Goal: Connect with others: Connect with others

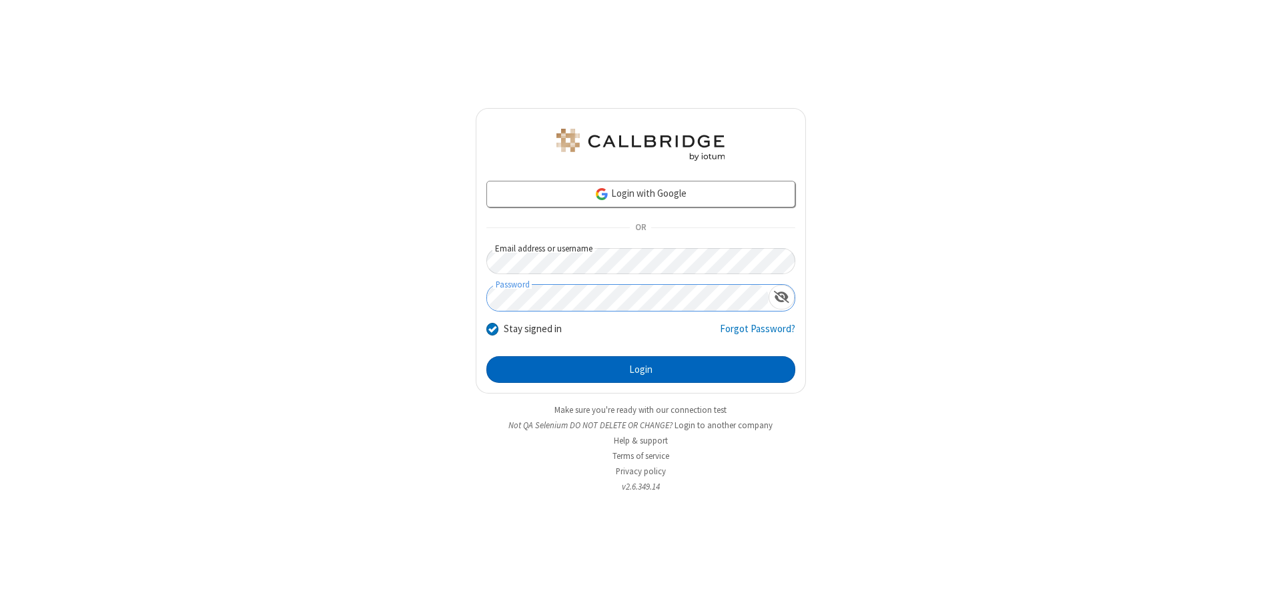
click at [640, 369] on button "Login" at bounding box center [640, 369] width 309 height 27
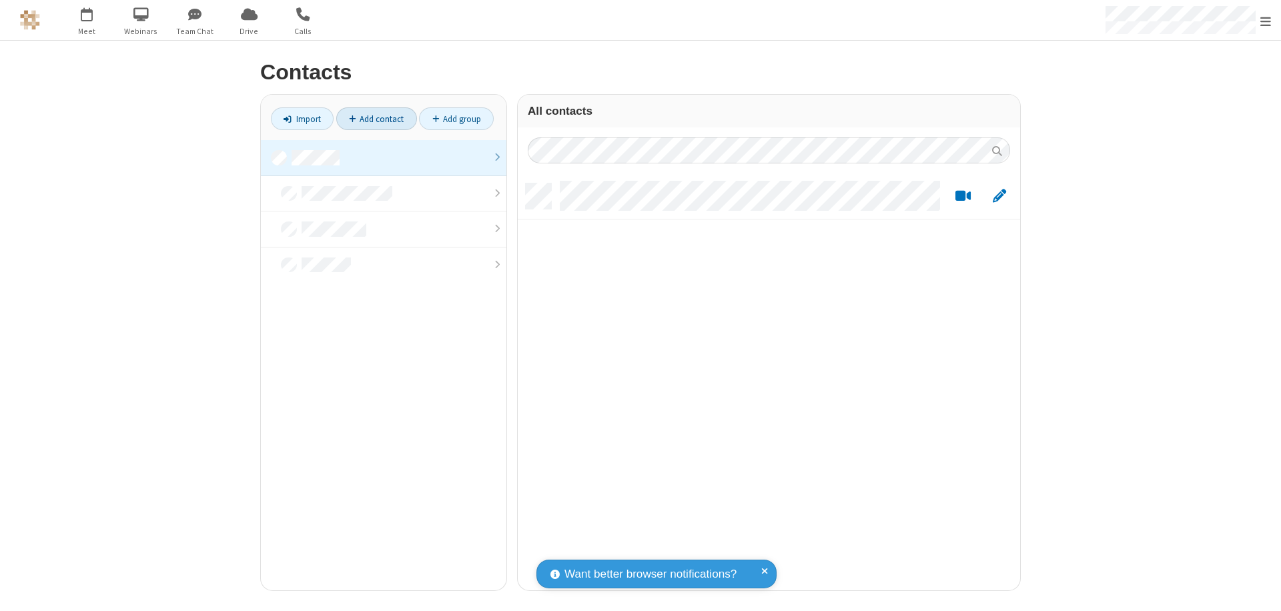
click at [383, 157] on link at bounding box center [383, 158] width 245 height 36
click at [376, 119] on link "Add contact" at bounding box center [376, 118] width 81 height 23
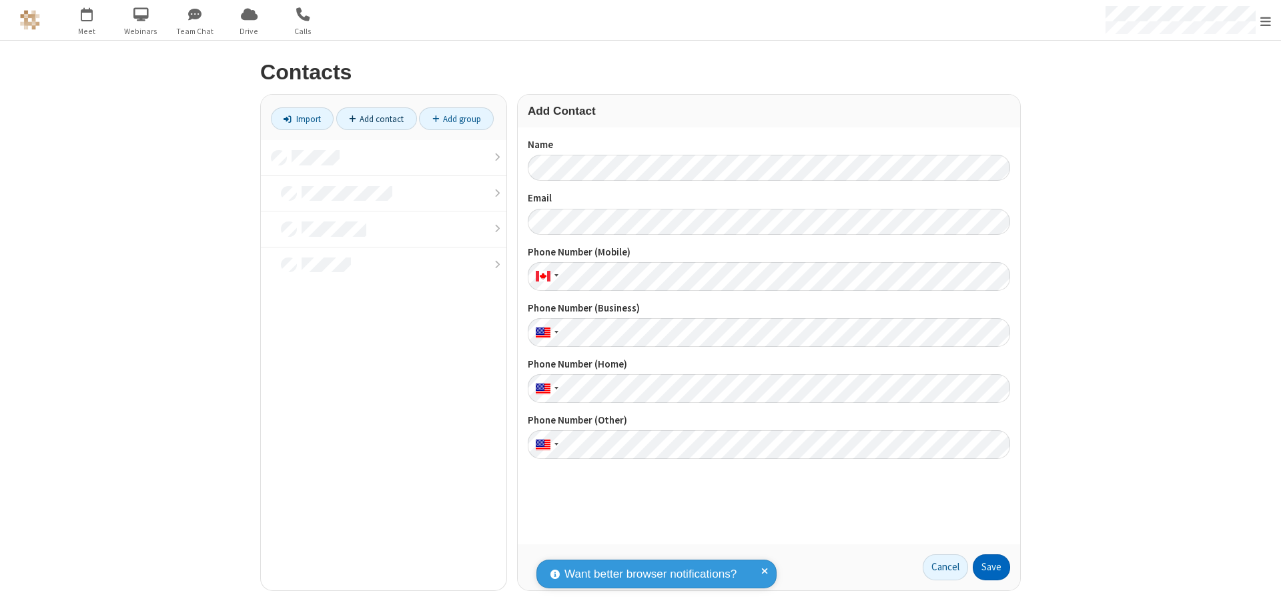
click at [991, 567] on button "Save" at bounding box center [990, 567] width 37 height 27
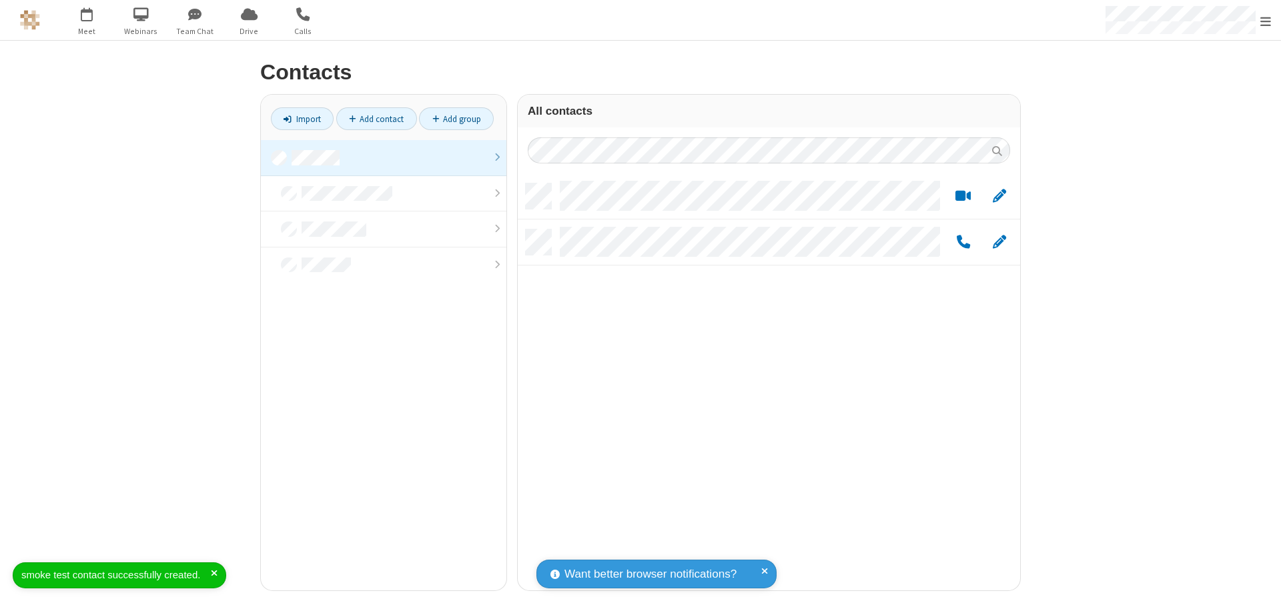
scroll to position [407, 492]
click at [376, 119] on link "Add contact" at bounding box center [376, 118] width 81 height 23
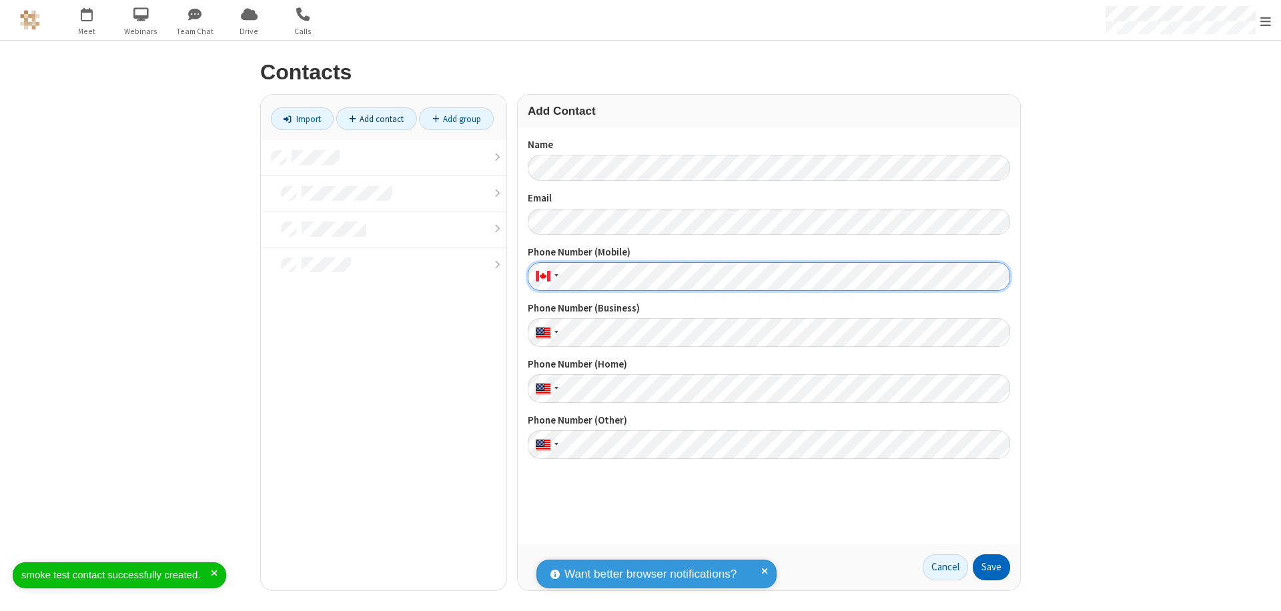
click at [991, 567] on button "Save" at bounding box center [990, 567] width 37 height 27
